Goal: Task Accomplishment & Management: Manage account settings

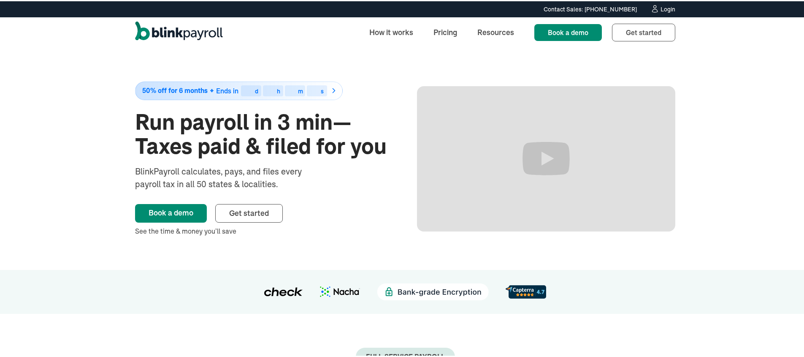
click at [661, 8] on div "Login" at bounding box center [668, 8] width 15 height 6
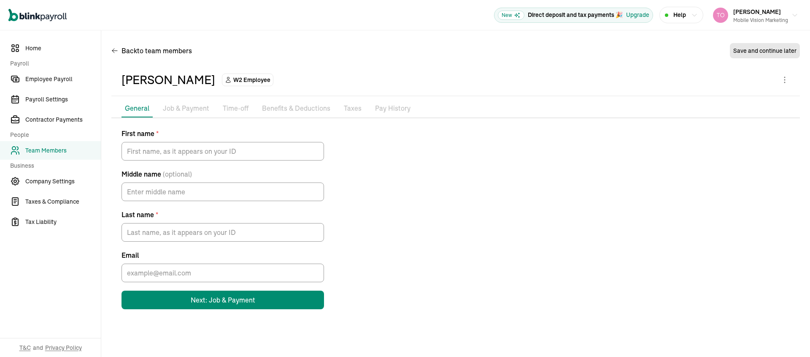
type input "[PERSON_NAME]"
type input "Bruce"
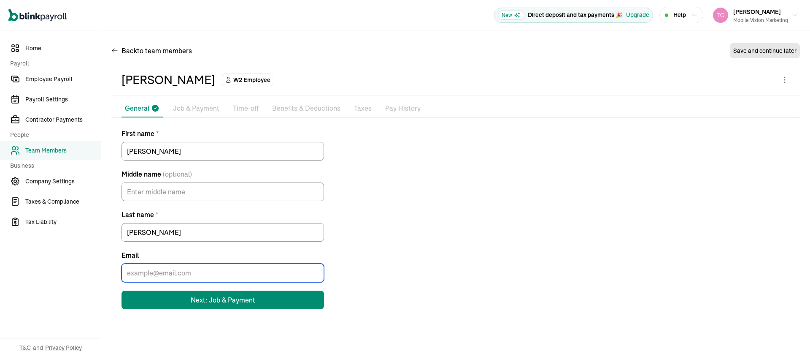
click at [171, 276] on input "Email" at bounding box center [223, 272] width 203 height 19
paste input "leilani@laseoservice.com"
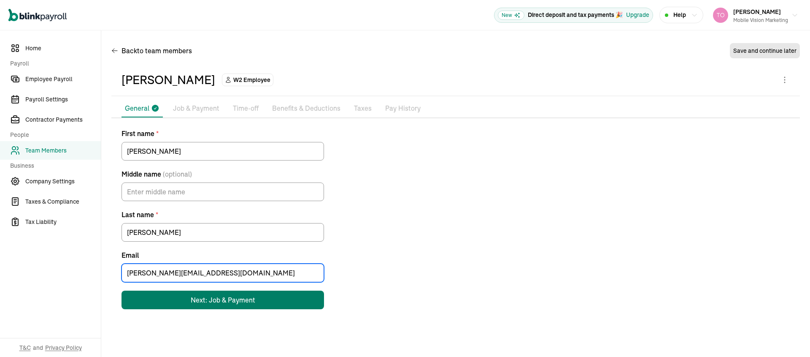
type input "leilani@laseoservice.com"
click at [177, 296] on button "Next: Job & Payment" at bounding box center [223, 299] width 203 height 19
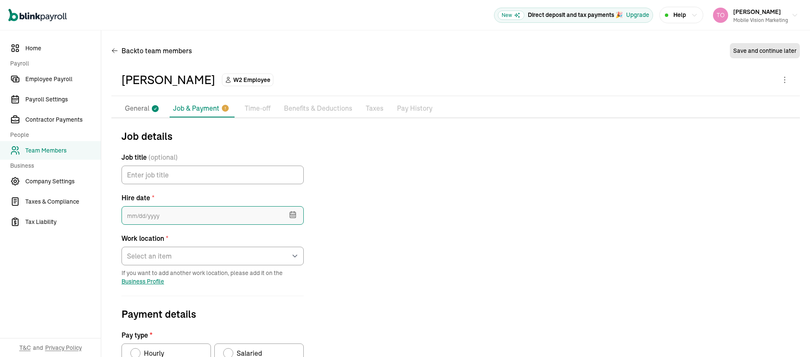
click at [168, 219] on input "text" at bounding box center [213, 215] width 182 height 19
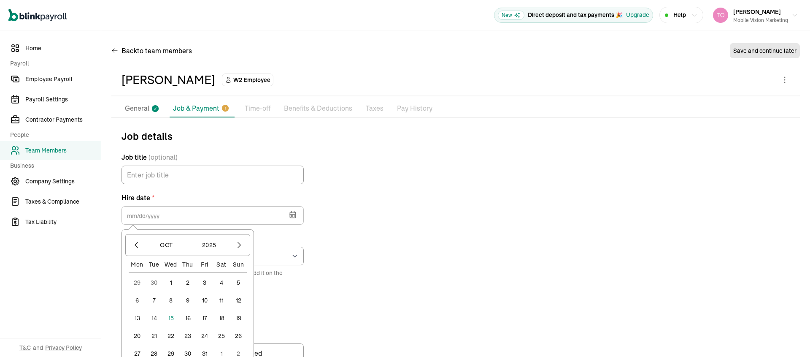
click at [152, 333] on button "21" at bounding box center [154, 335] width 17 height 17
type input "10/21/2025"
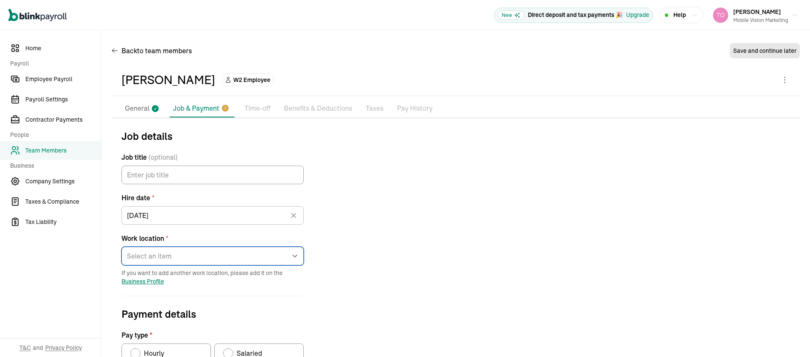
click at [146, 254] on select "Select an item 13101 West Washington Boulevard Works from home" at bounding box center [213, 255] width 182 height 19
select select "Works from home"
click at [122, 246] on select "Select an item 13101 West Washington Boulevard Works from home" at bounding box center [213, 255] width 182 height 19
click at [146, 254] on select "Select an item [STREET_ADDRESS][GEOGRAPHIC_DATA][US_STATE] from home" at bounding box center [213, 255] width 182 height 19
select select "Works from home"
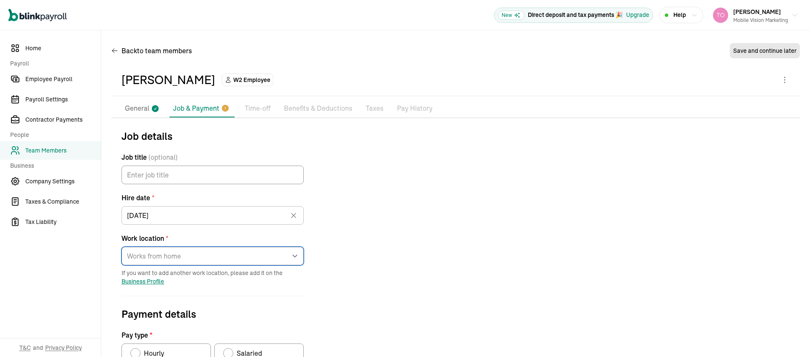
click at [122, 246] on select "Select an item 13101 West Washington Boulevard Works from home" at bounding box center [213, 255] width 182 height 19
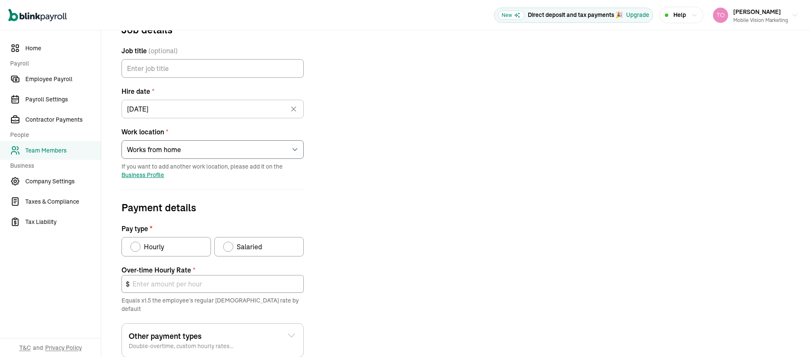
click at [225, 246] on div "Pay type" at bounding box center [228, 246] width 7 height 7
click at [225, 246] on input "Salaried" at bounding box center [226, 244] width 7 height 7
radio input "true"
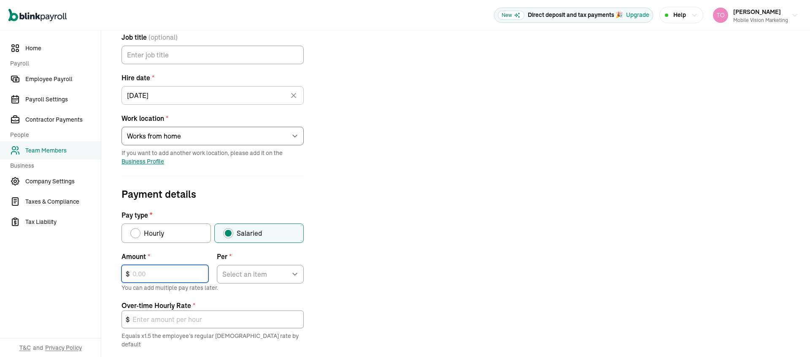
click at [168, 277] on input "text" at bounding box center [165, 274] width 87 height 18
type input "100,000"
click at [254, 277] on select "Select an item Hour Week Month Year" at bounding box center [260, 274] width 87 height 19
select select "4"
click at [217, 265] on select "Select an item Hour Week Month Year" at bounding box center [260, 274] width 87 height 19
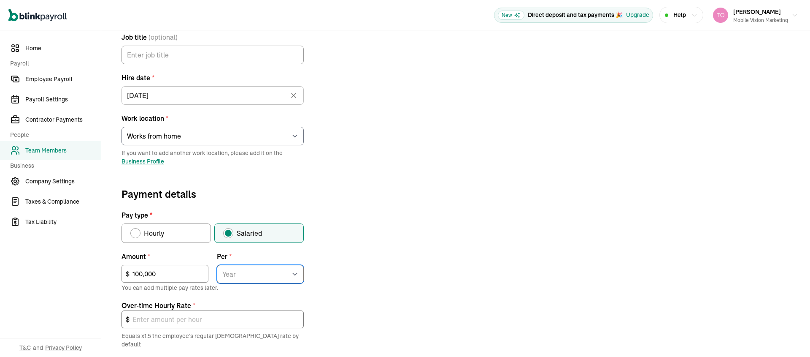
type input "72.12"
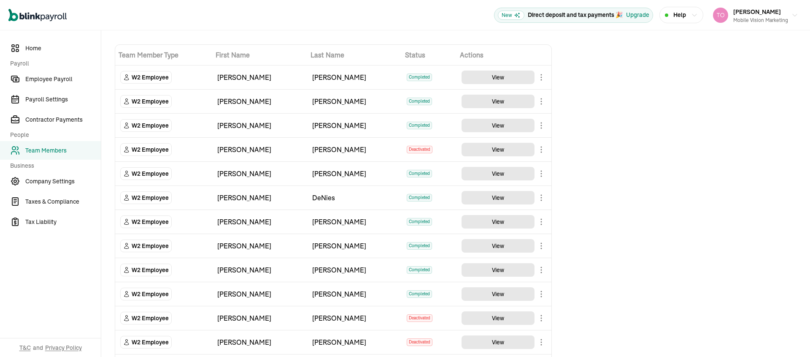
scroll to position [18, 0]
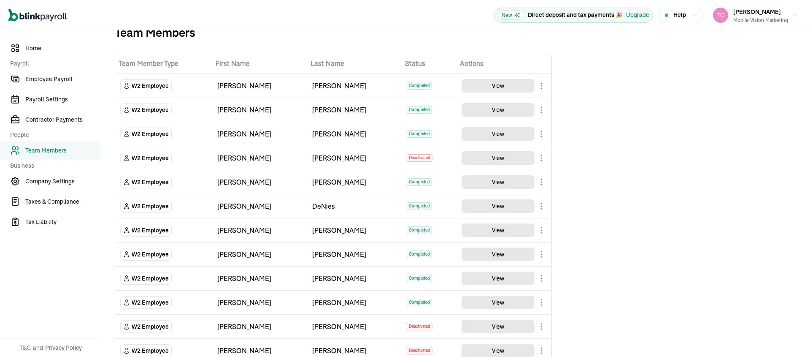
scroll to position [18, 0]
